Goal: Task Accomplishment & Management: Manage account settings

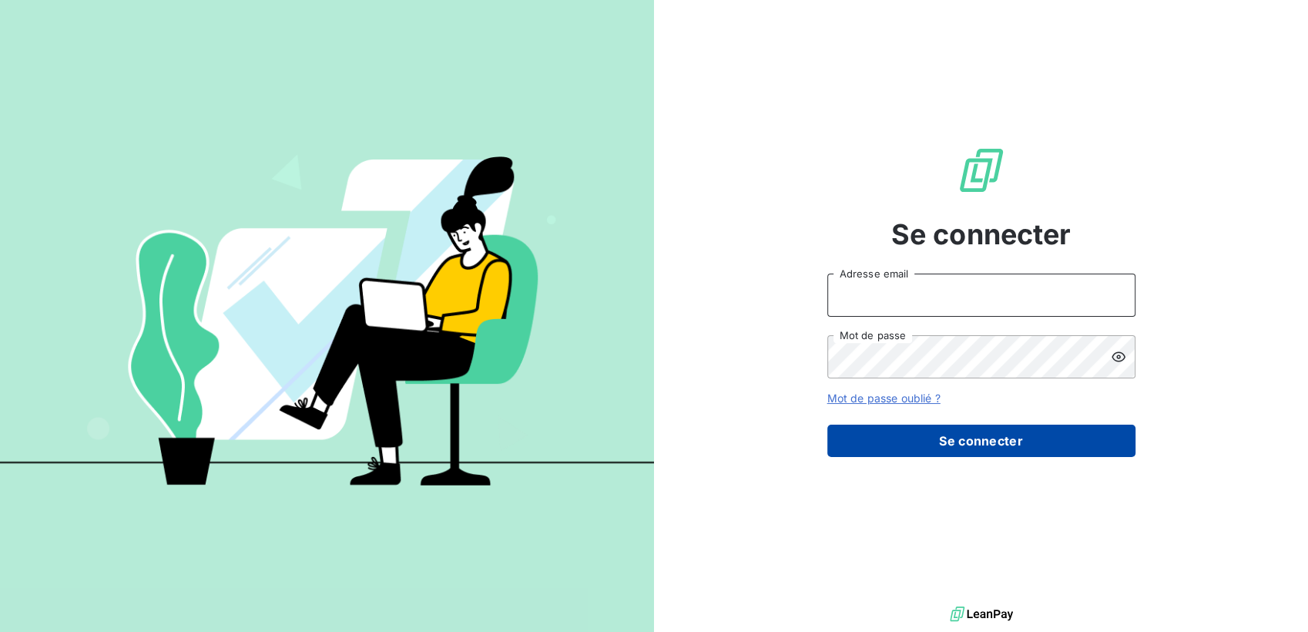
type input "[EMAIL_ADDRESS][DOMAIN_NAME]"
click at [979, 428] on button "Se connecter" at bounding box center [981, 441] width 308 height 32
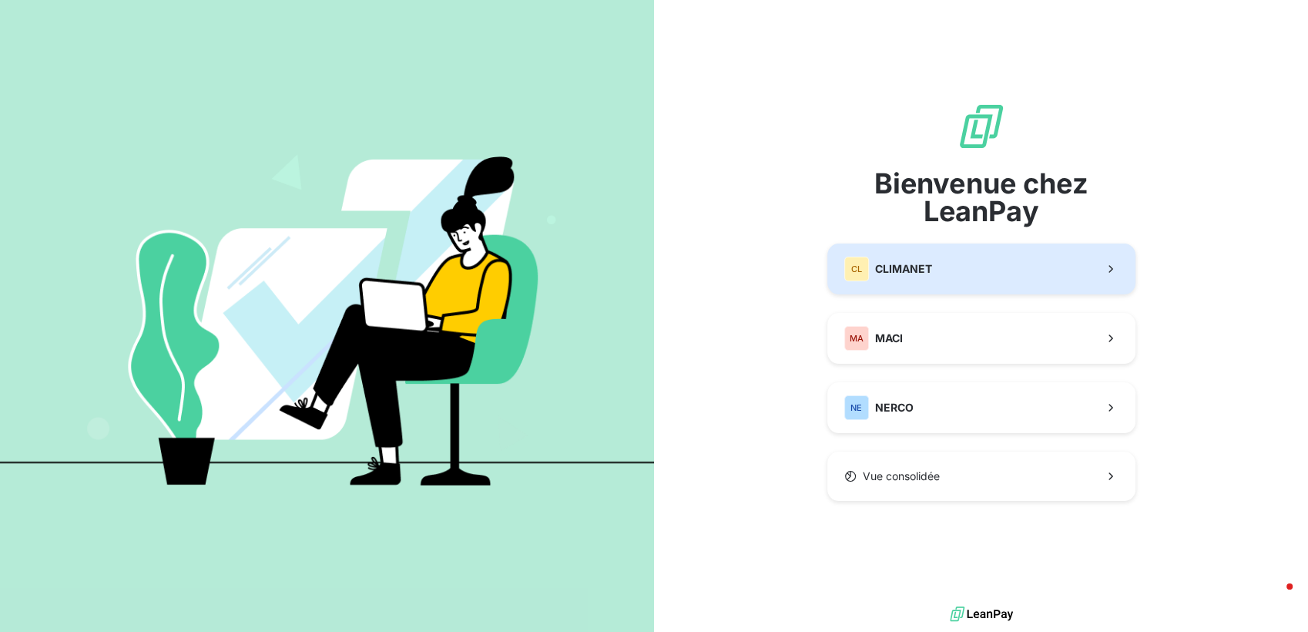
click at [911, 268] on span "CLIMANET" at bounding box center [903, 268] width 57 height 15
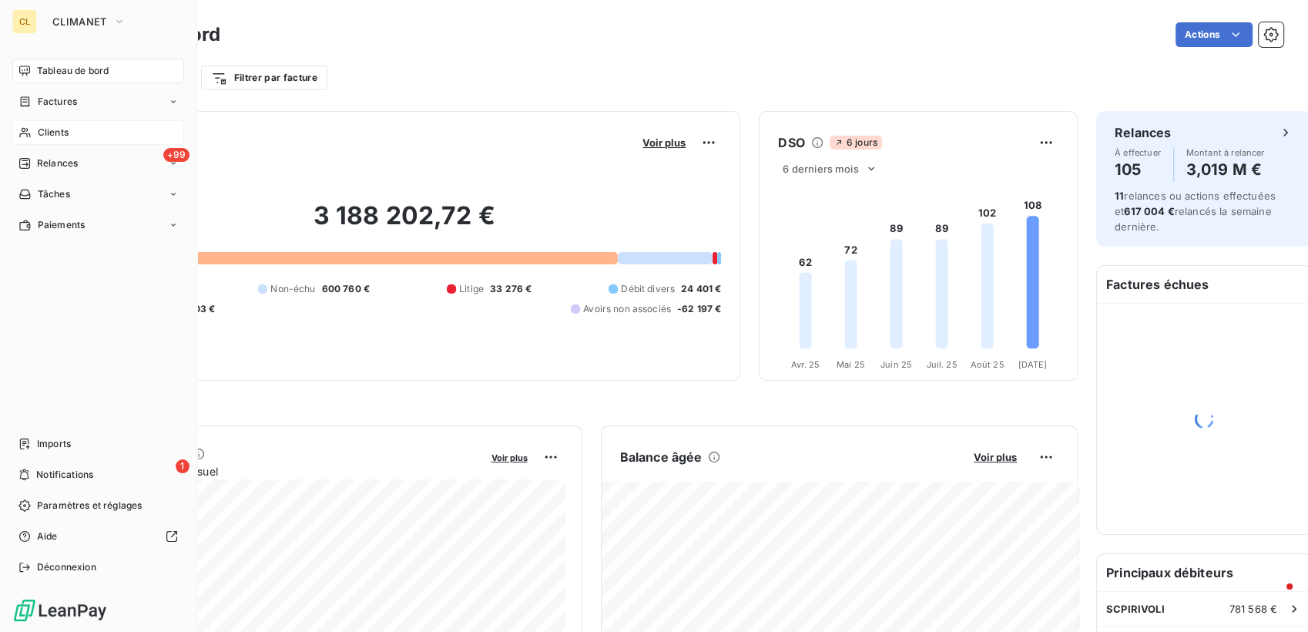
click at [38, 126] on span "Clients" at bounding box center [53, 133] width 31 height 14
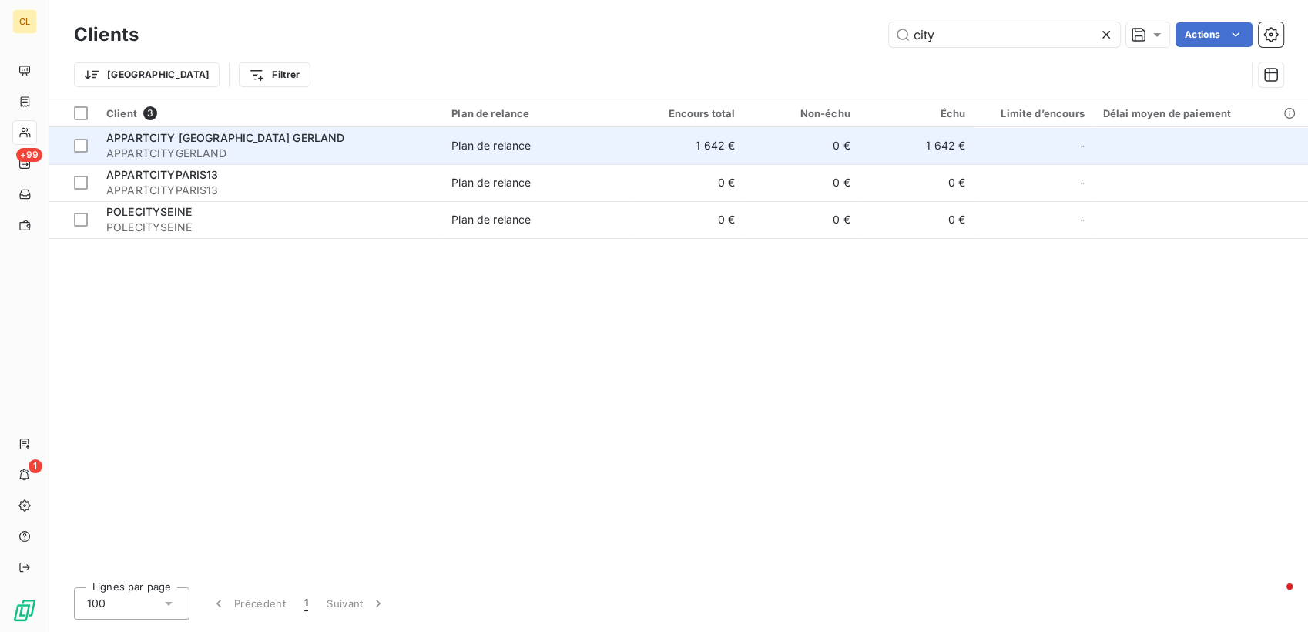
type input "city"
click at [684, 127] on td "1 642 €" at bounding box center [686, 145] width 115 height 37
